Goal: Transaction & Acquisition: Purchase product/service

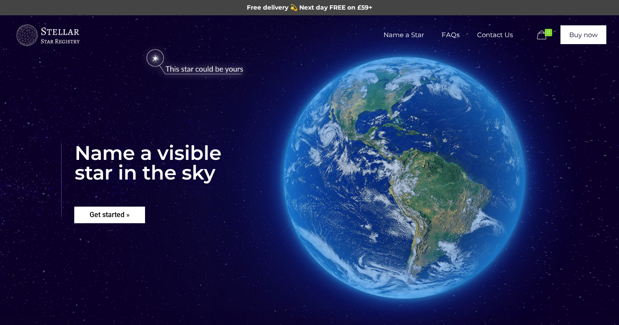
click at [122, 215] on rs-layer "Get started »" at bounding box center [109, 215] width 71 height 17
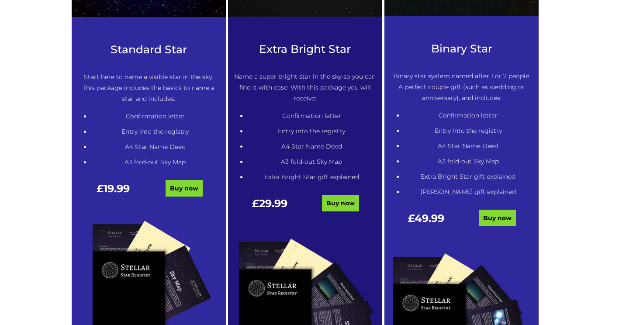
scroll to position [443, 0]
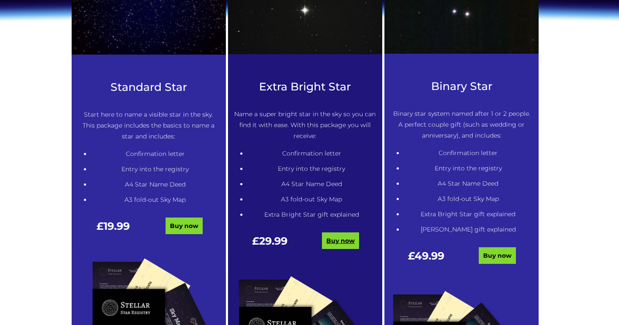
click at [339, 244] on link "Buy now" at bounding box center [340, 240] width 37 height 17
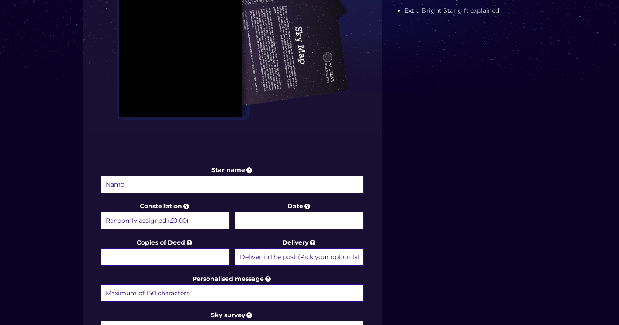
scroll to position [306, 0]
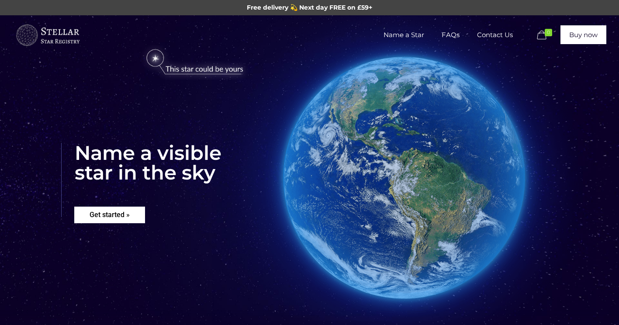
click at [130, 213] on rs-layer "Get started »" at bounding box center [109, 215] width 71 height 17
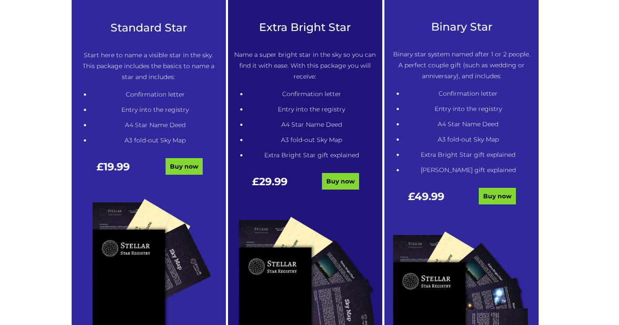
scroll to position [487, 0]
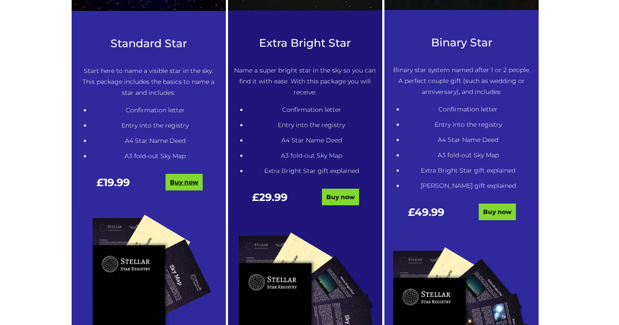
click at [193, 186] on link "Buy now" at bounding box center [183, 182] width 37 height 17
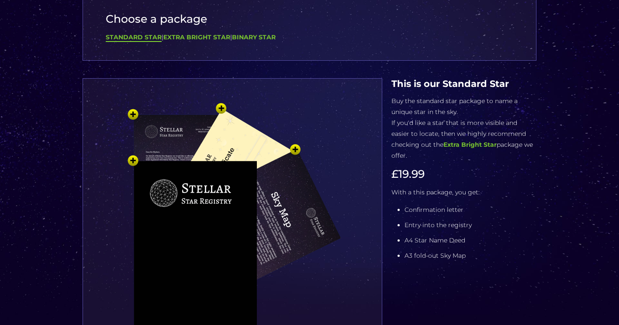
scroll to position [87, 0]
